Goal: Find specific page/section: Find specific page/section

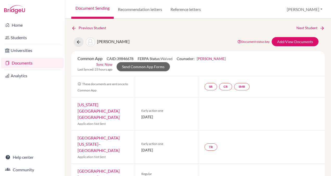
scroll to position [131, 0]
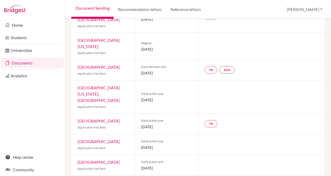
click at [37, 63] on link "Documents" at bounding box center [32, 63] width 63 height 10
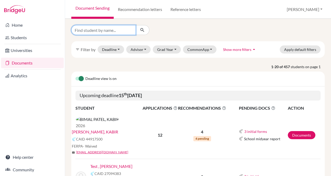
click at [106, 32] on input "Find student by name..." at bounding box center [103, 30] width 65 height 10
type input "[PERSON_NAME]"
click button "submit" at bounding box center [143, 30] width 14 height 10
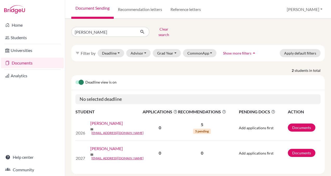
scroll to position [6, 0]
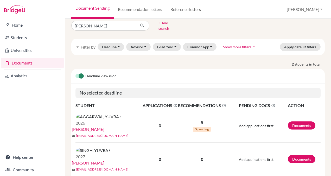
click at [104, 126] on link "AGGARWAL, YUVRAJ" at bounding box center [88, 129] width 33 height 6
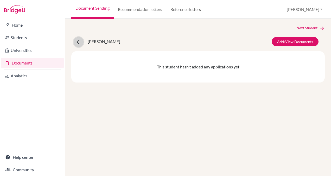
click at [78, 42] on icon at bounding box center [78, 41] width 5 height 5
